Goal: Check status: Check status

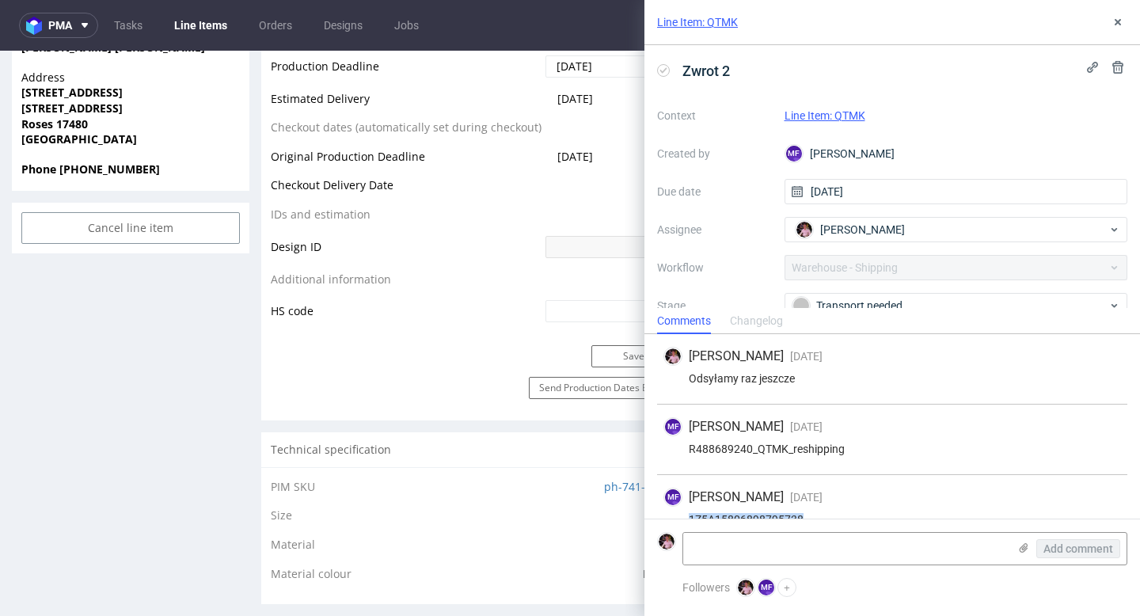
scroll to position [26, 0]
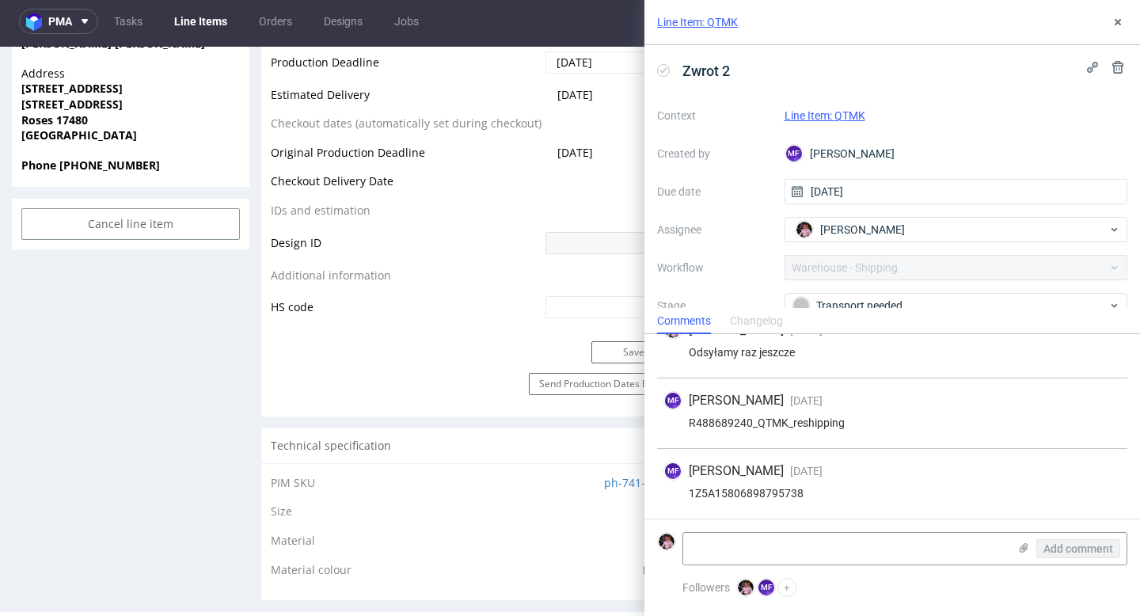
click at [1113, 32] on div "Line Item: QTMK" at bounding box center [891, 22] width 495 height 45
click at [1114, 21] on icon at bounding box center [1117, 22] width 13 height 13
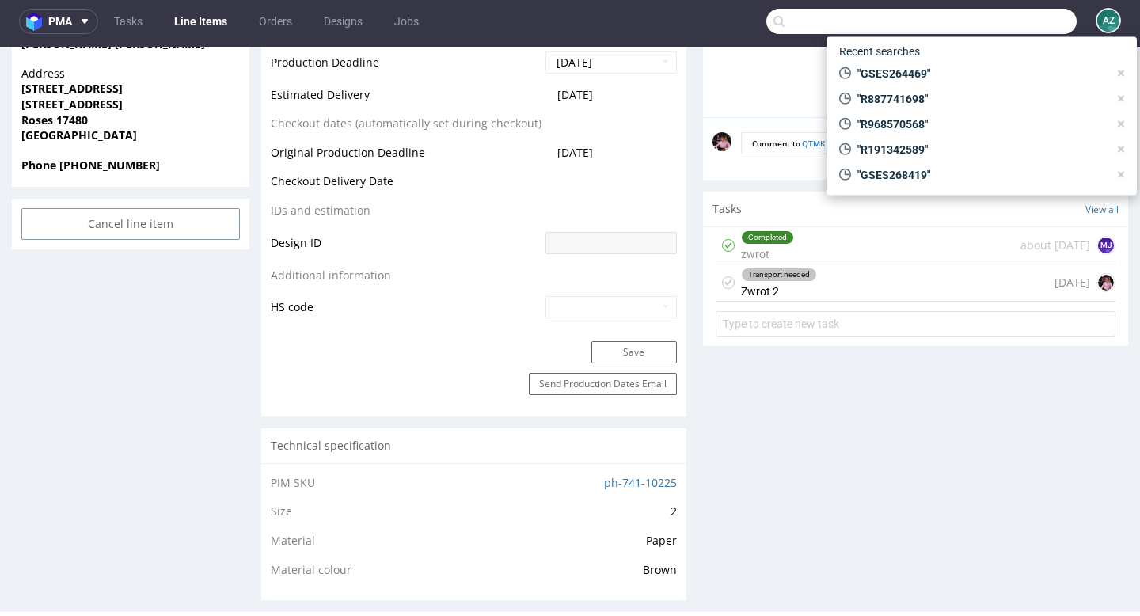
click at [1024, 28] on input "text" at bounding box center [921, 21] width 310 height 25
paste input "R429073305"
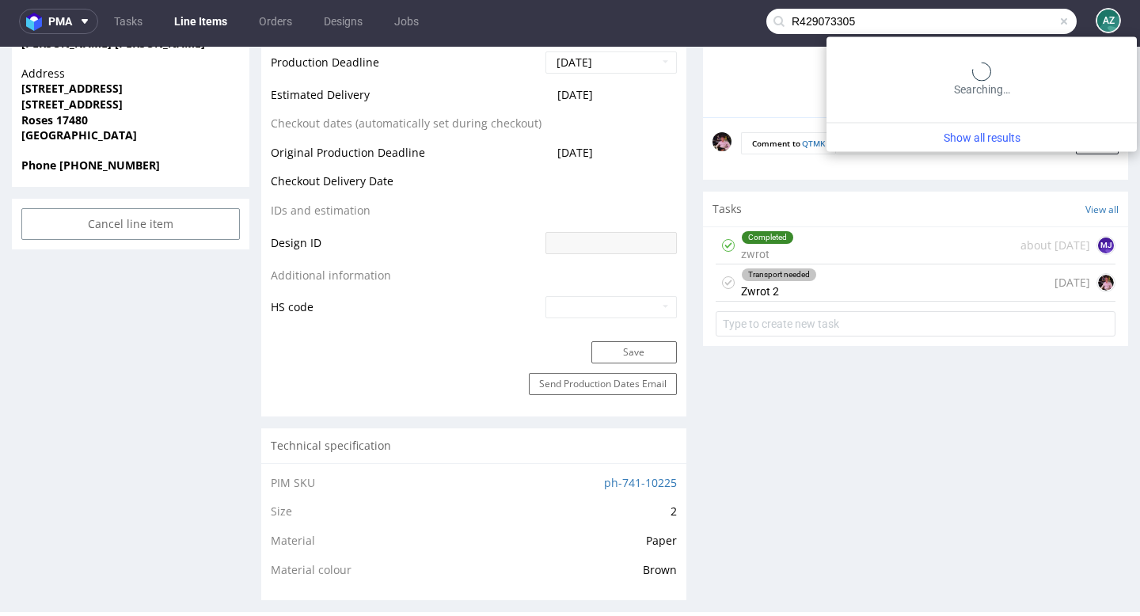
type input "R429073305"
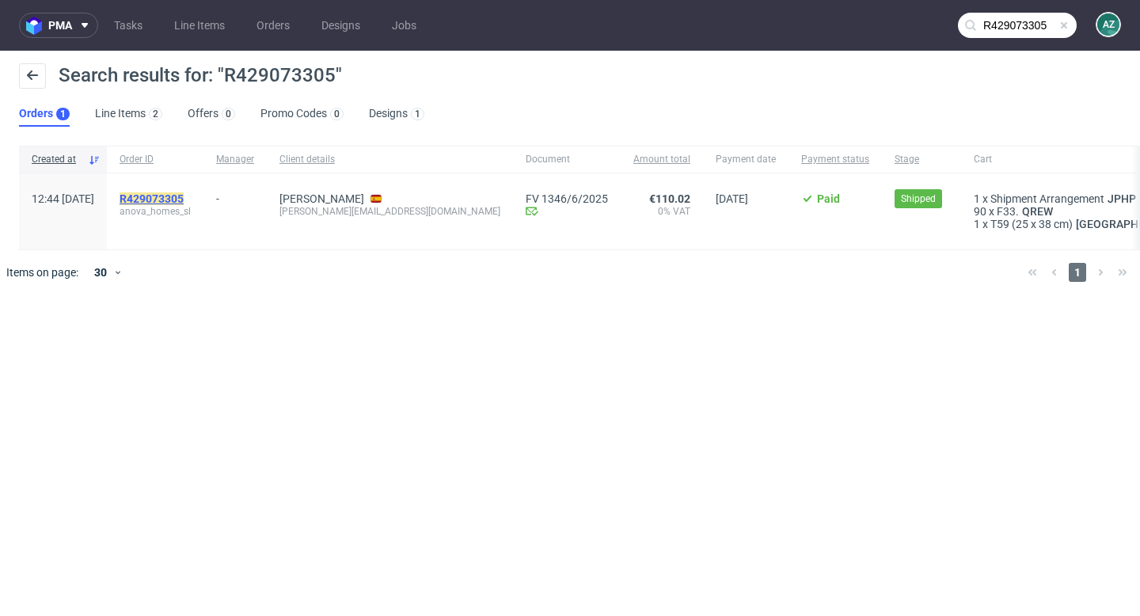
click at [184, 193] on mark "R429073305" at bounding box center [151, 198] width 64 height 13
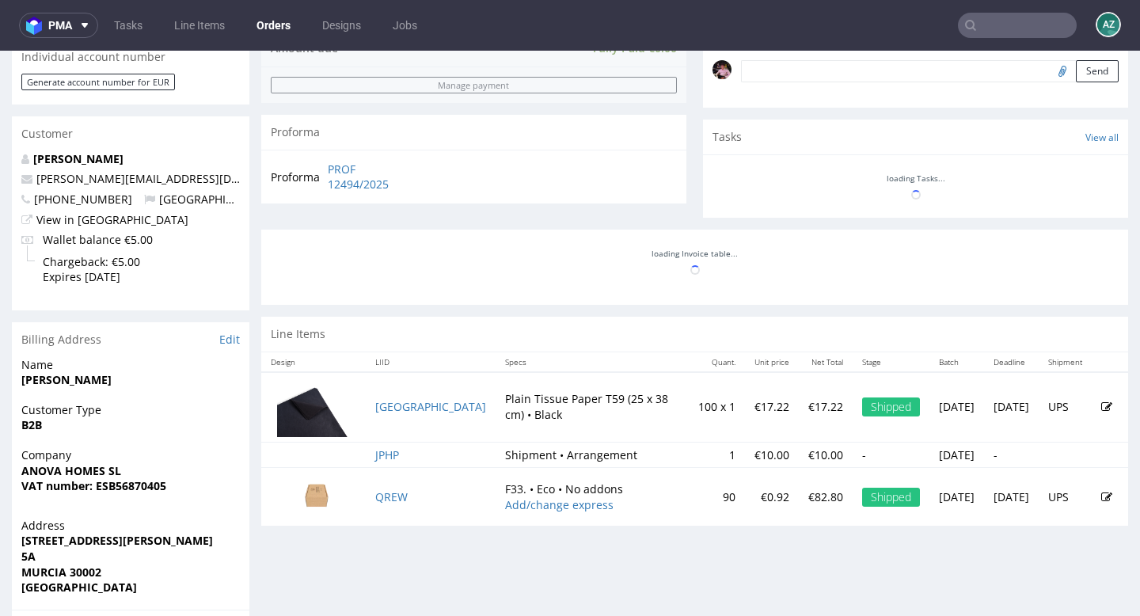
scroll to position [499, 0]
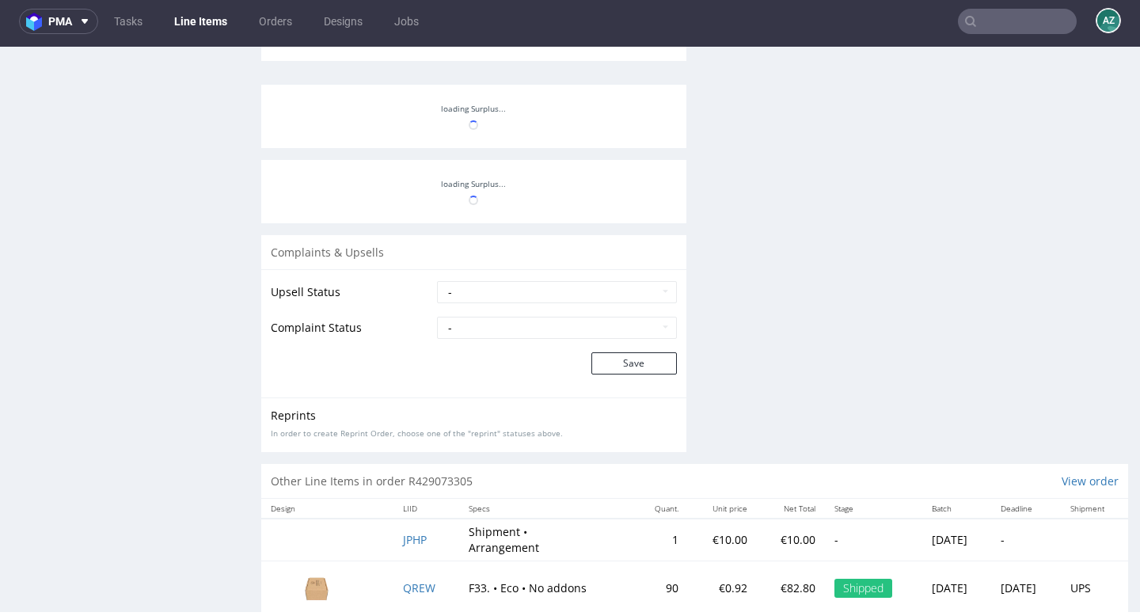
scroll to position [1185, 0]
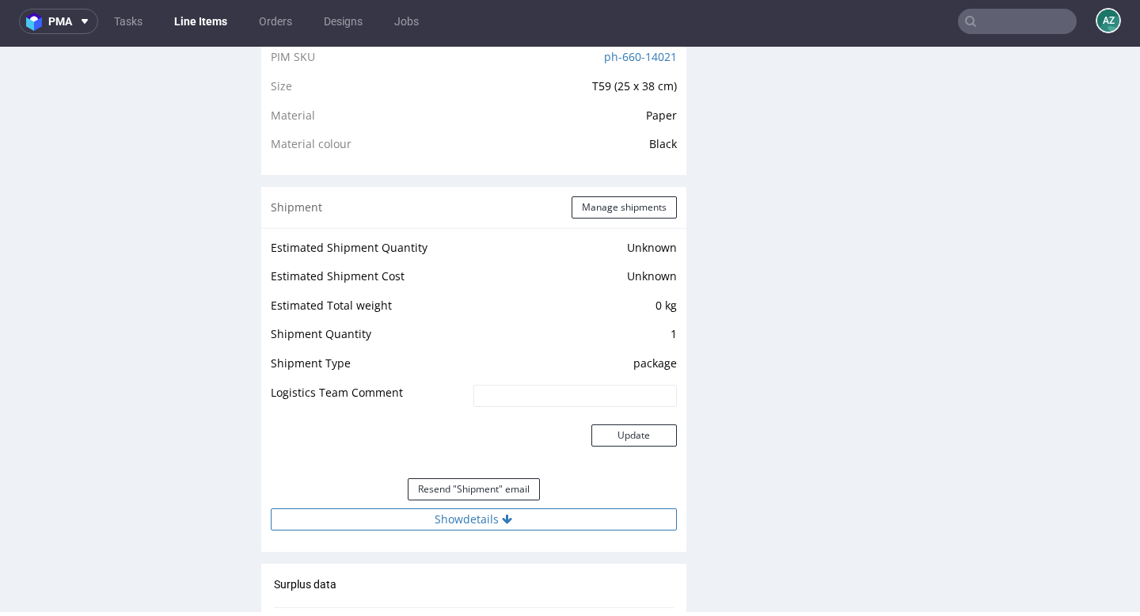
click at [482, 508] on button "Show details" at bounding box center [474, 519] width 406 height 22
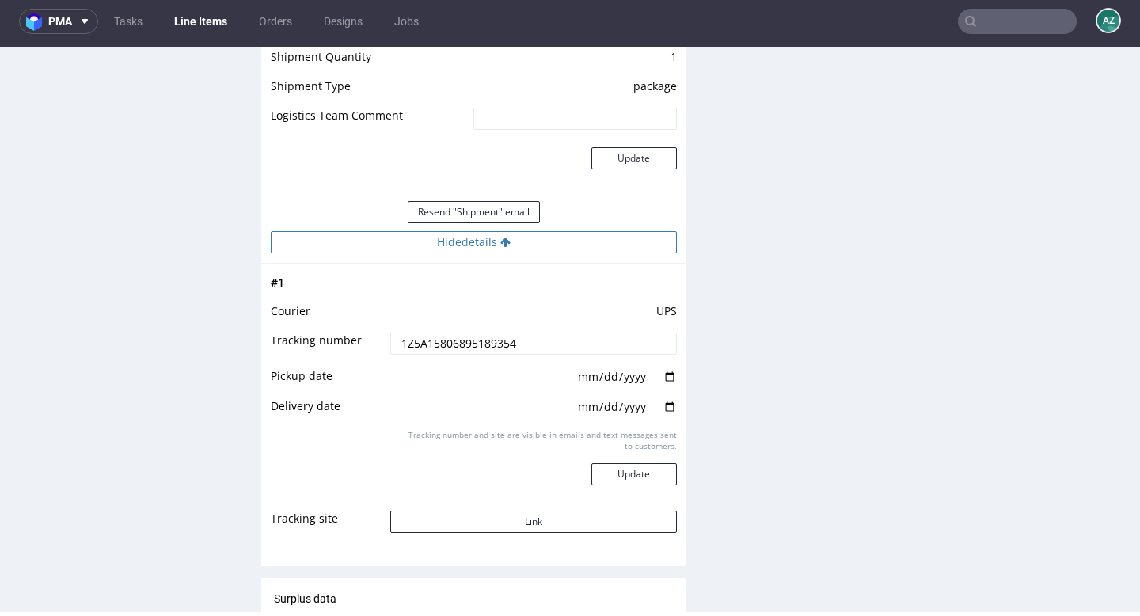
scroll to position [1486, 0]
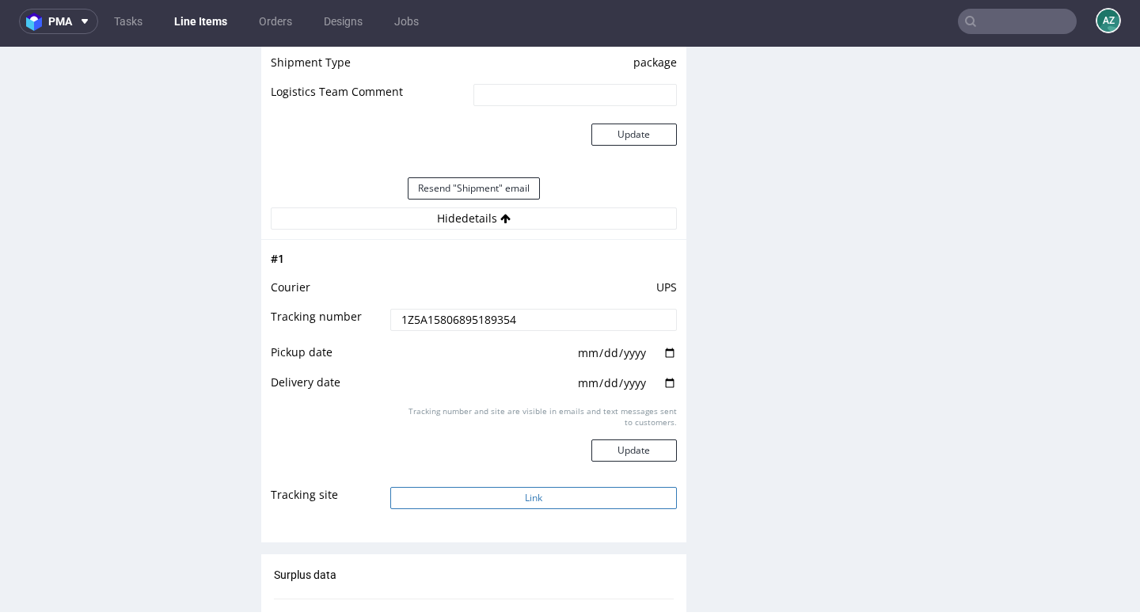
click at [538, 487] on button "Link" at bounding box center [533, 498] width 286 height 22
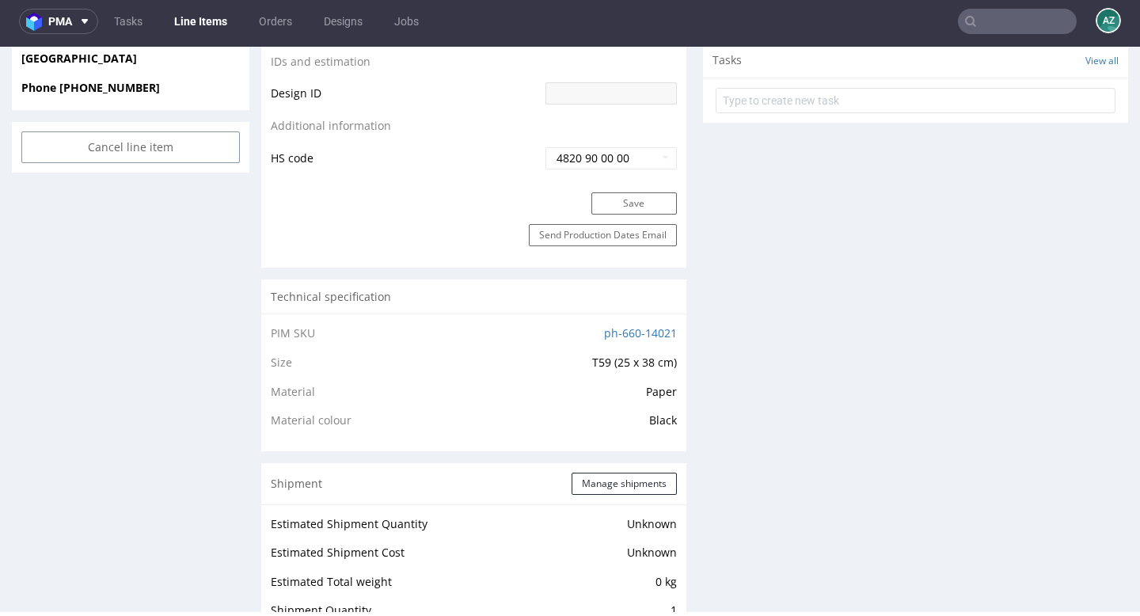
scroll to position [0, 0]
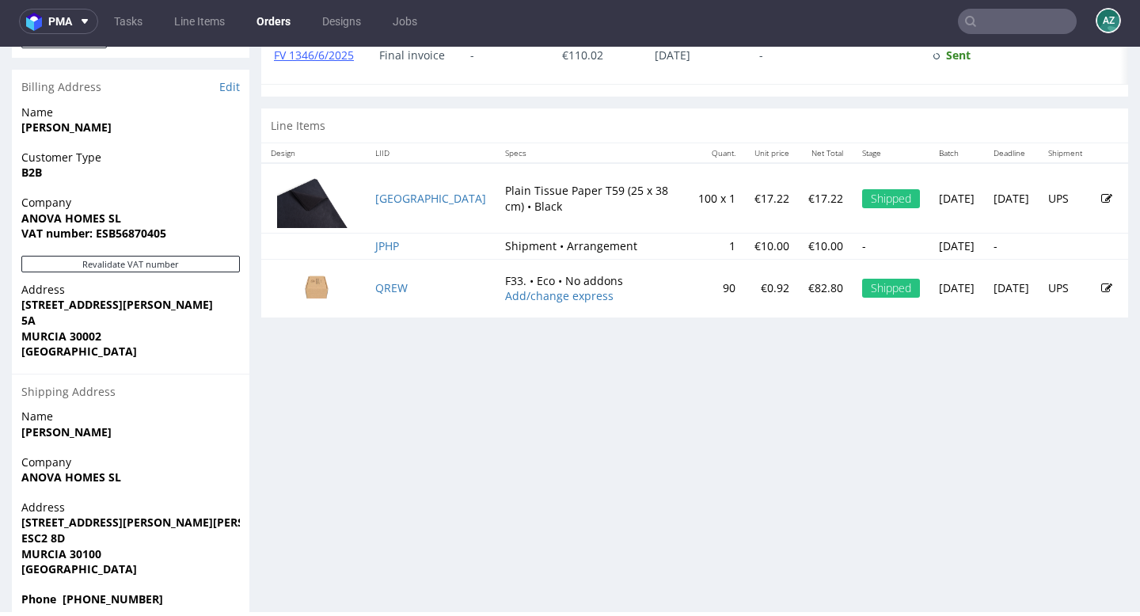
scroll to position [798, 0]
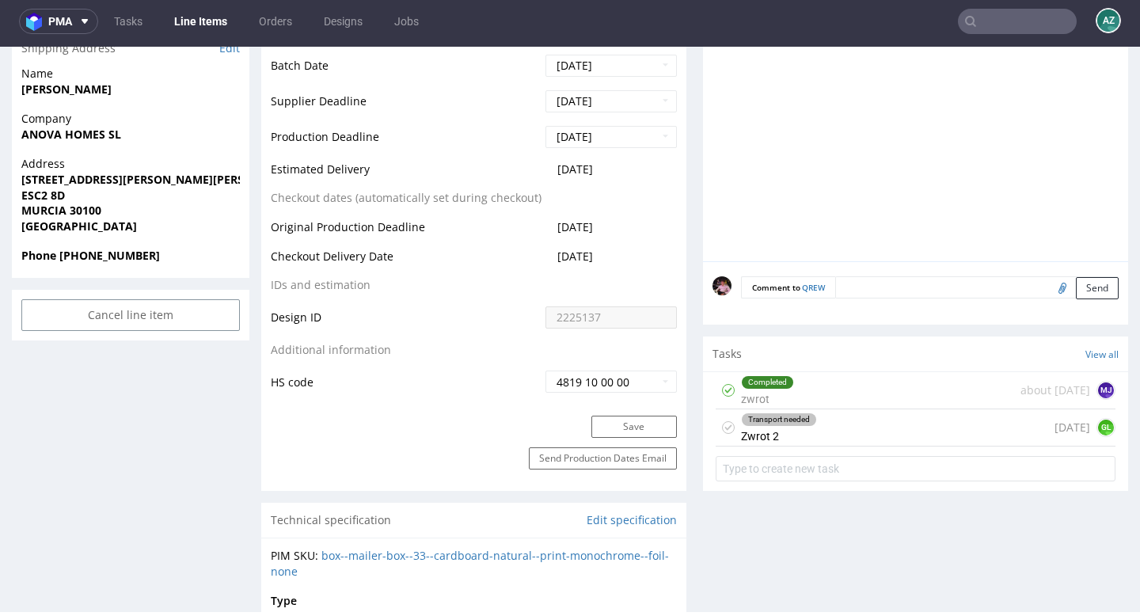
scroll to position [679, 0]
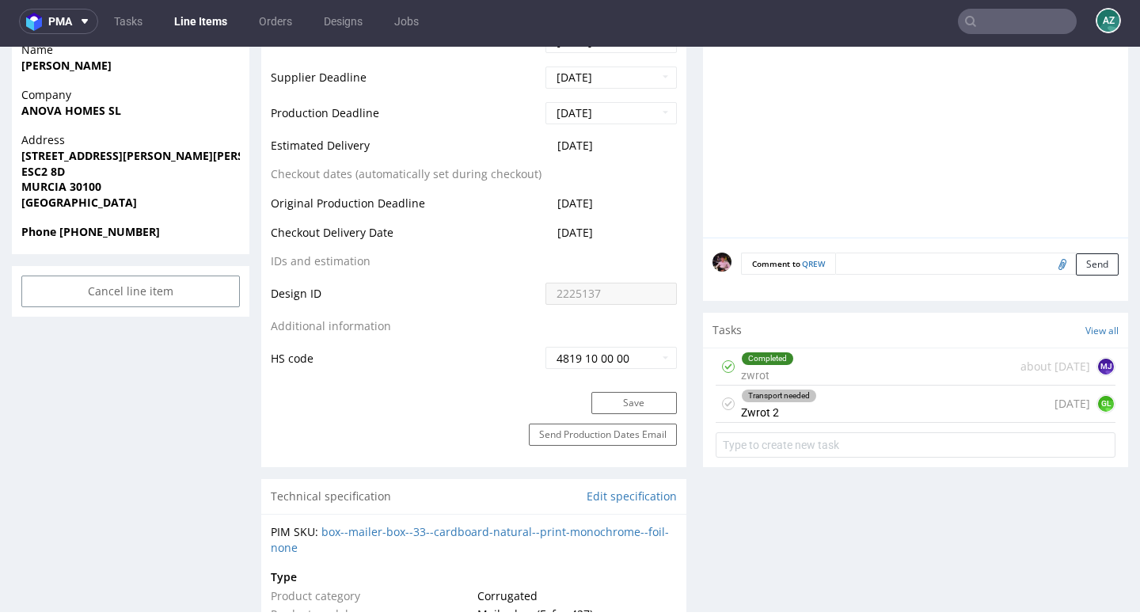
click at [838, 412] on div "Transport needed Zwrot 2 [DATE] GL" at bounding box center [915, 403] width 400 height 37
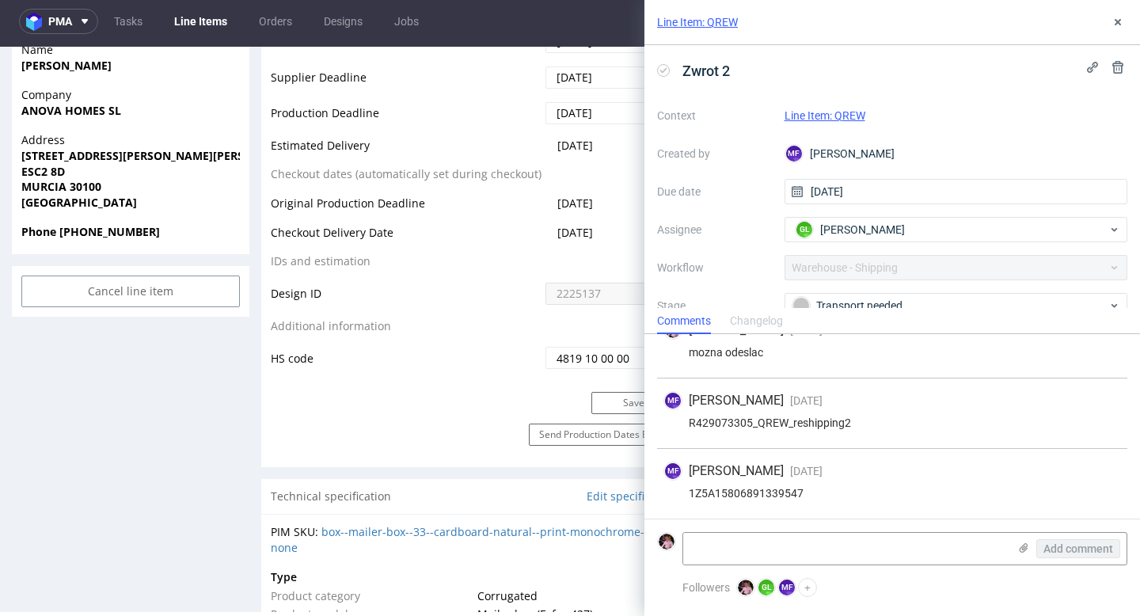
scroll to position [192, 0]
click at [757, 492] on div "1Z5A15806891339547" at bounding box center [891, 493] width 457 height 13
copy div "1Z5A15806891339547"
click at [841, 298] on div "Transport needed" at bounding box center [949, 305] width 315 height 17
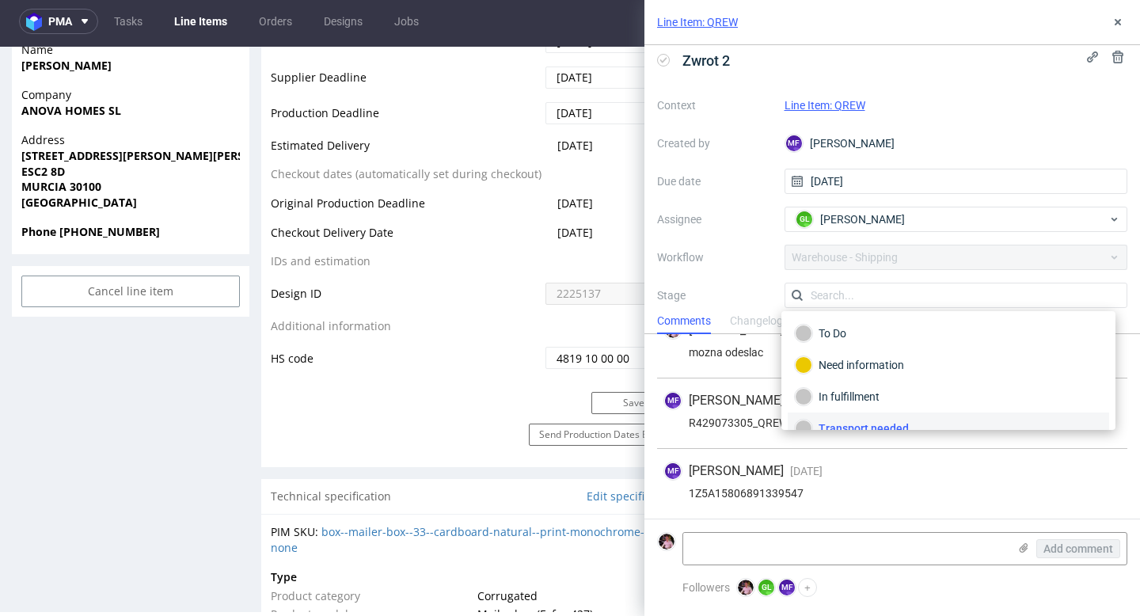
scroll to position [14, 0]
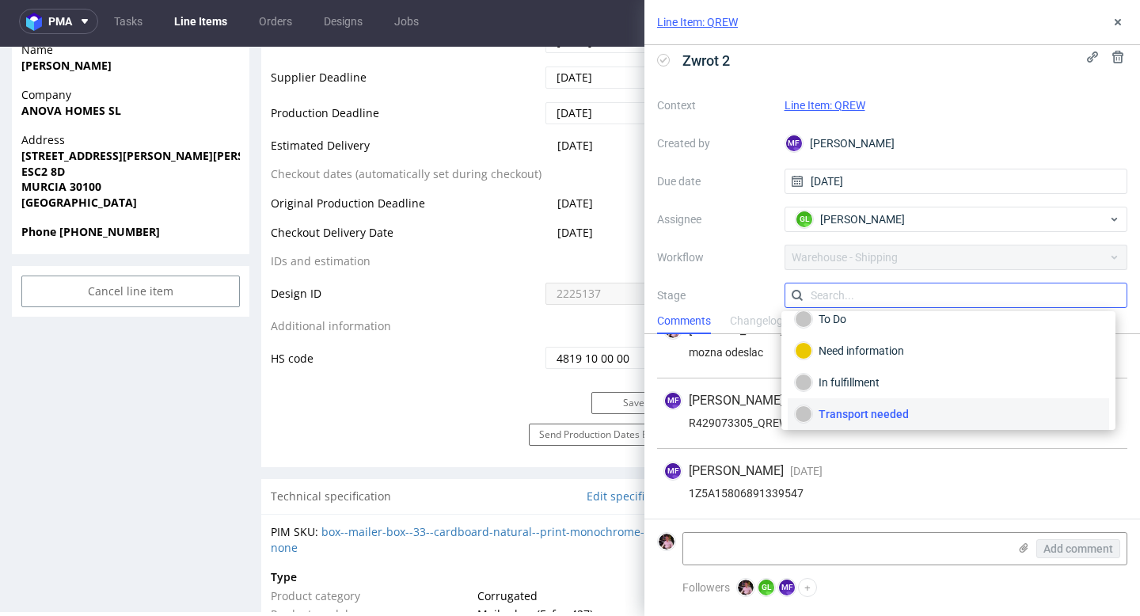
click at [873, 290] on input "text" at bounding box center [955, 295] width 343 height 25
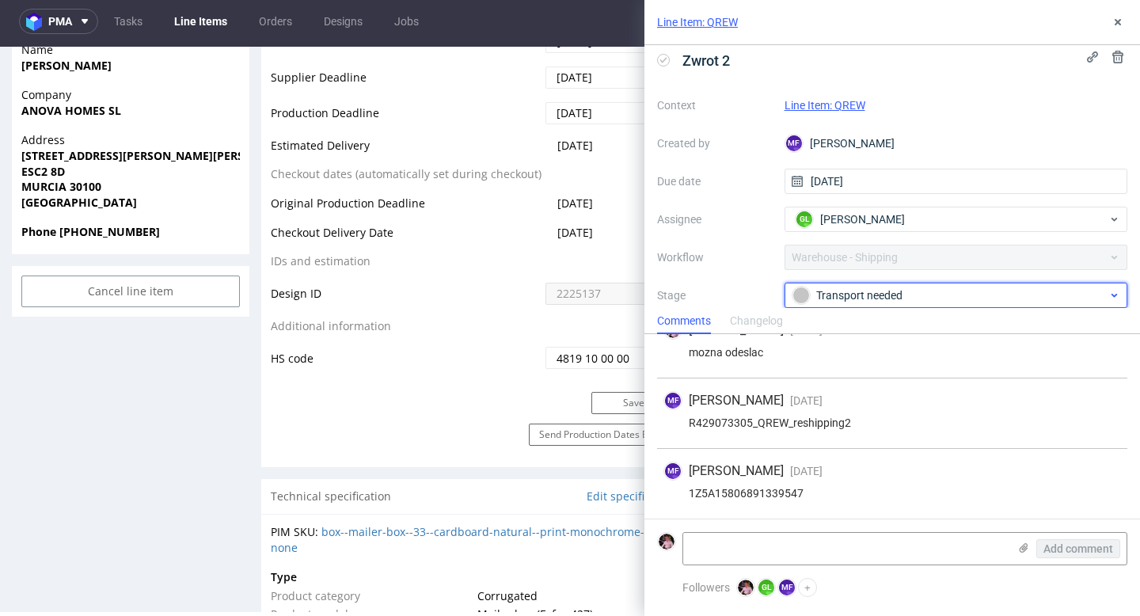
click at [855, 294] on div "Transport needed" at bounding box center [949, 294] width 315 height 17
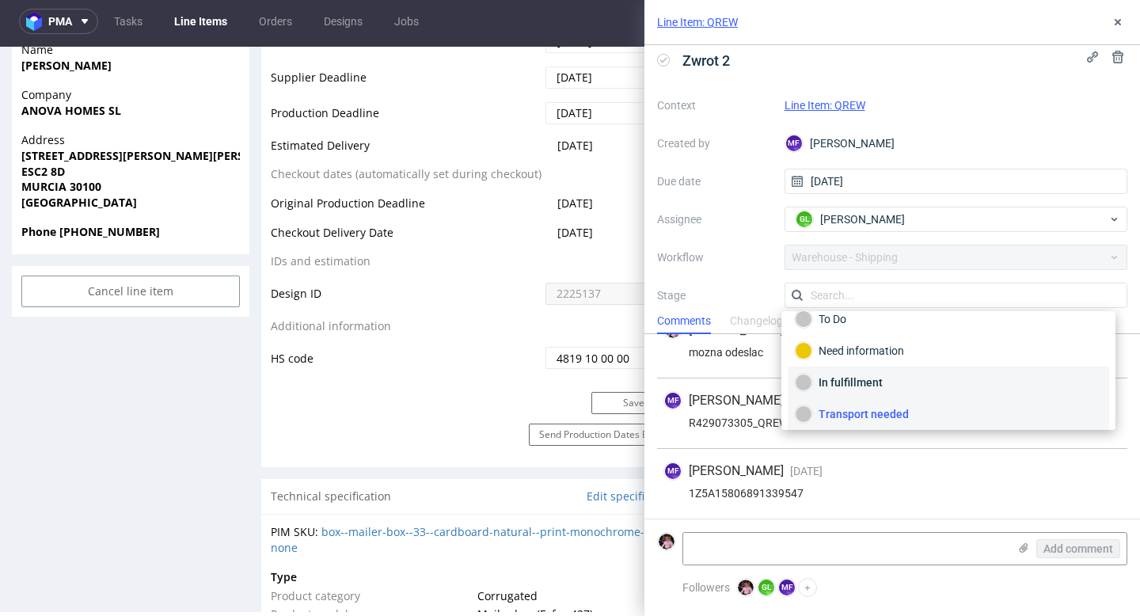
scroll to position [84, 0]
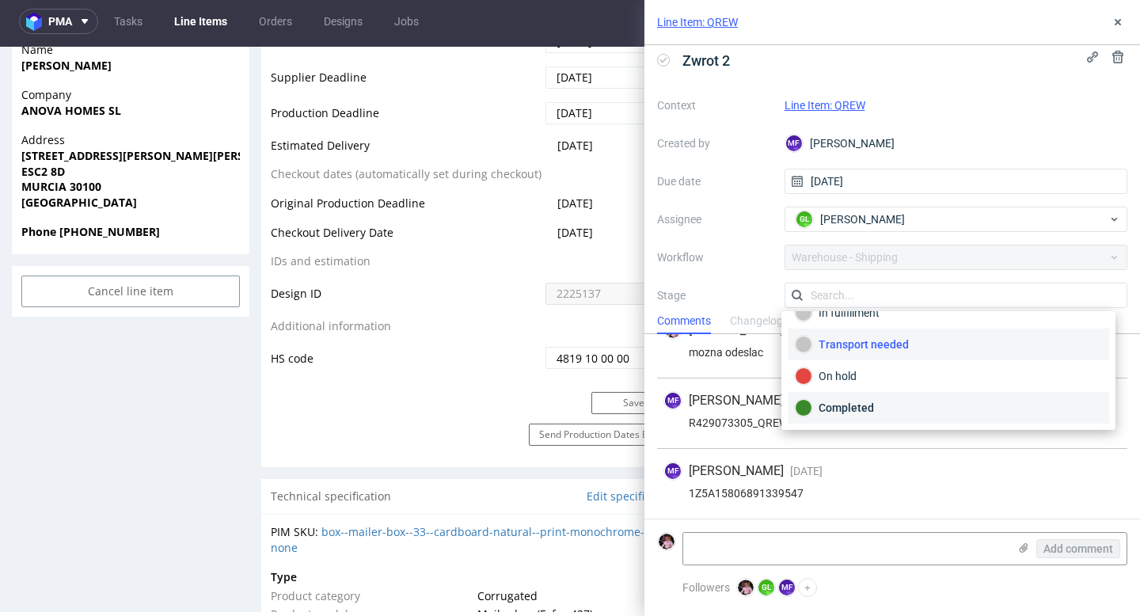
click at [857, 409] on div "Completed" at bounding box center [948, 407] width 307 height 17
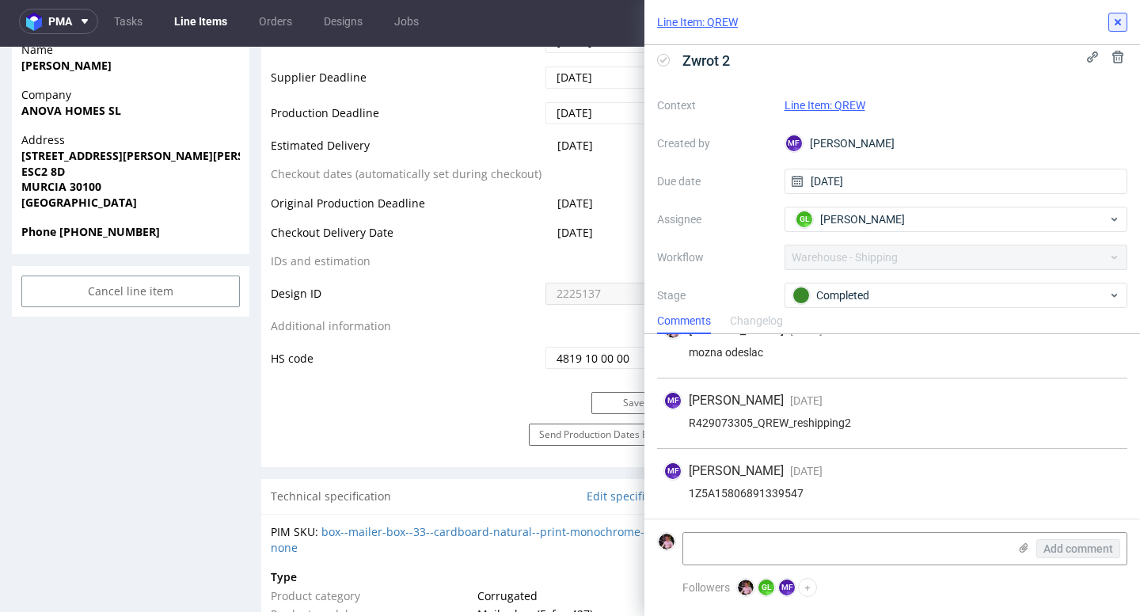
click at [1117, 28] on icon at bounding box center [1117, 22] width 13 height 13
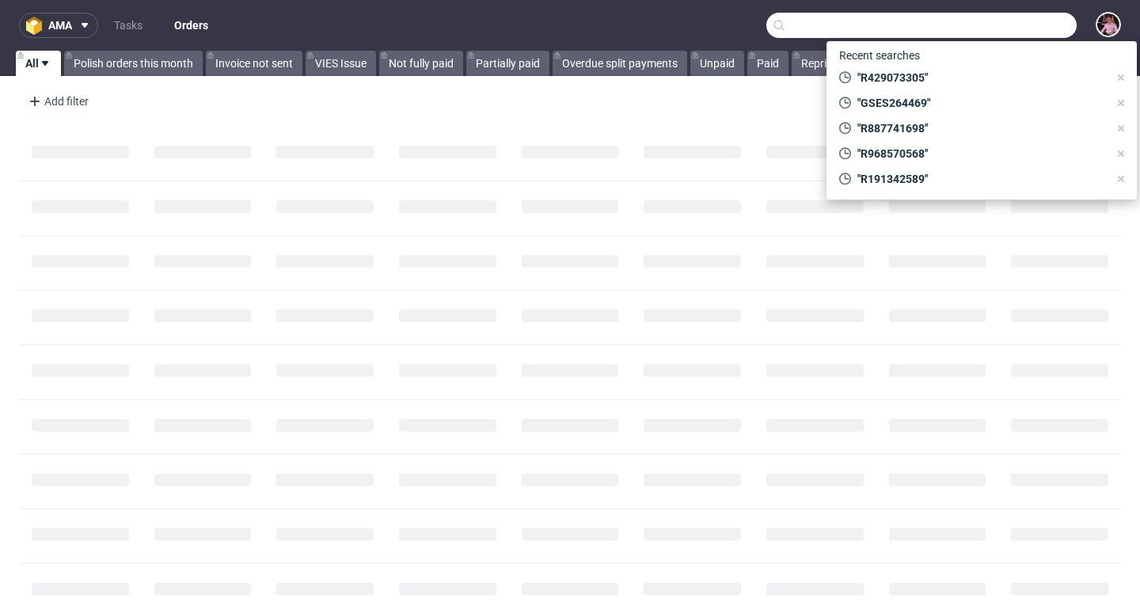
click at [1041, 25] on input "text" at bounding box center [921, 25] width 310 height 25
paste input "R843523432"
type input "R843523432"
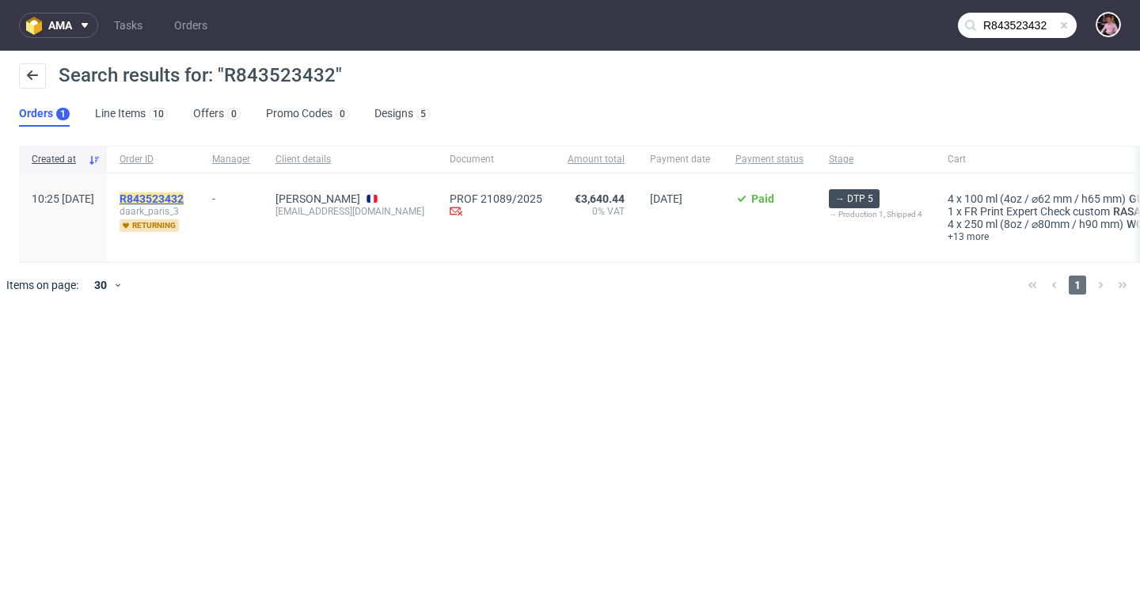
click at [184, 195] on mark "R843523432" at bounding box center [151, 198] width 64 height 13
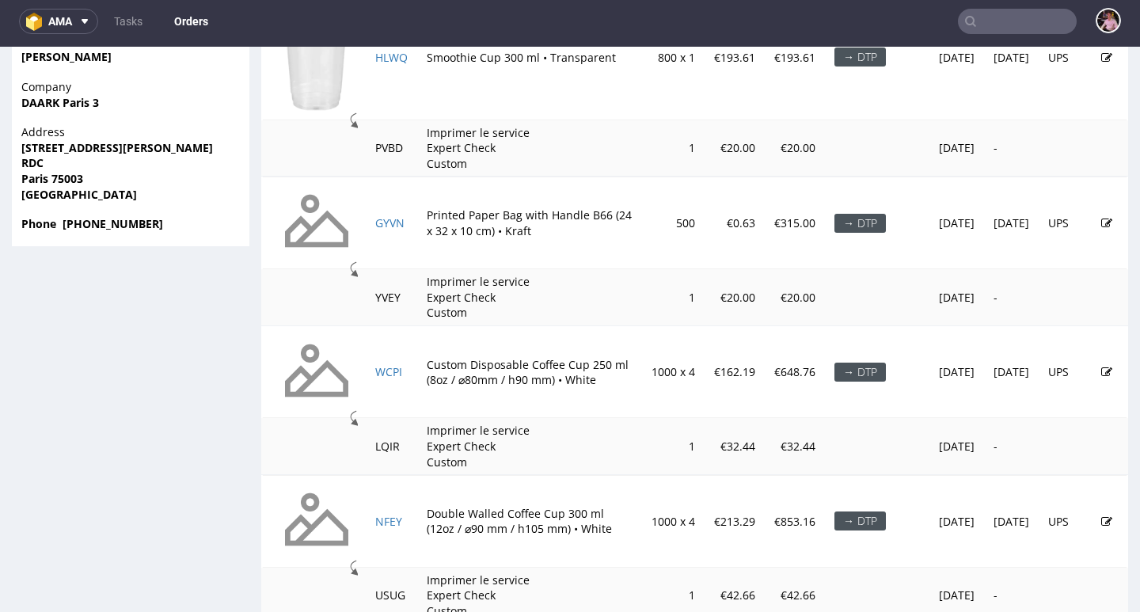
scroll to position [1096, 0]
